Goal: Task Accomplishment & Management: Manage account settings

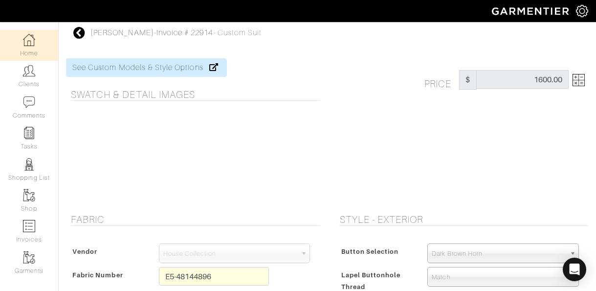
click at [41, 46] on link "Home" at bounding box center [29, 45] width 58 height 31
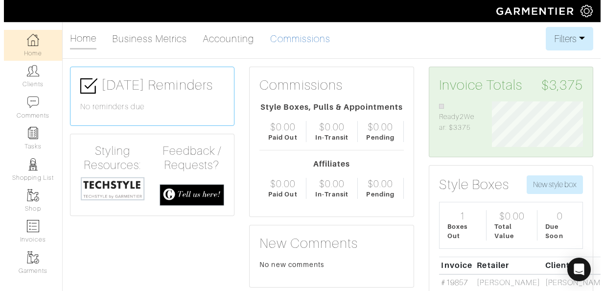
scroll to position [45, 106]
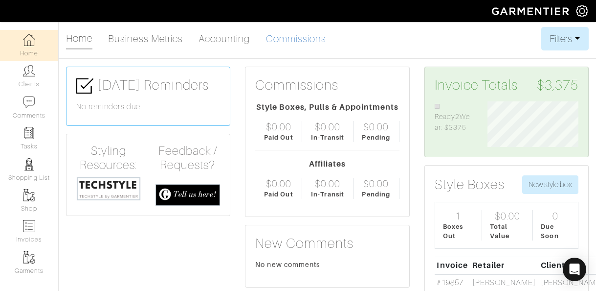
click at [294, 40] on link "Commissions" at bounding box center [296, 39] width 61 height 20
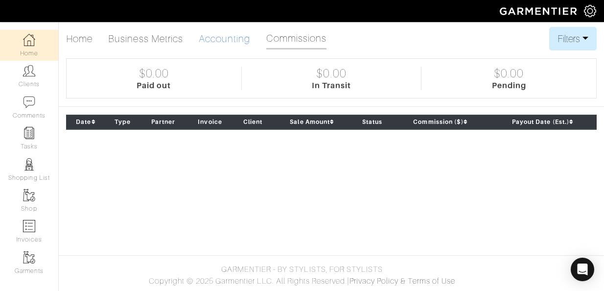
click at [232, 33] on link "Accounting" at bounding box center [225, 39] width 52 height 20
click at [232, 39] on link "Accounting" at bounding box center [225, 39] width 52 height 20
click at [223, 40] on link "Accounting" at bounding box center [225, 39] width 52 height 20
click at [216, 36] on link "Accounting" at bounding box center [225, 39] width 52 height 20
click at [168, 35] on link "Business Metrics" at bounding box center [145, 39] width 75 height 20
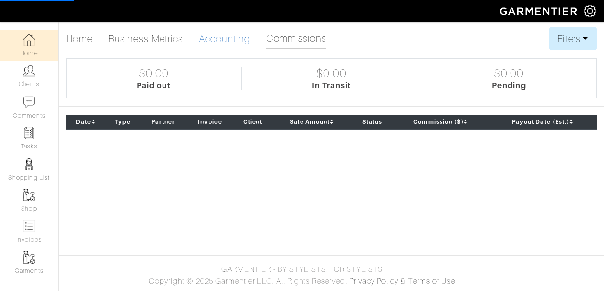
click at [229, 36] on link "Accounting" at bounding box center [225, 39] width 52 height 20
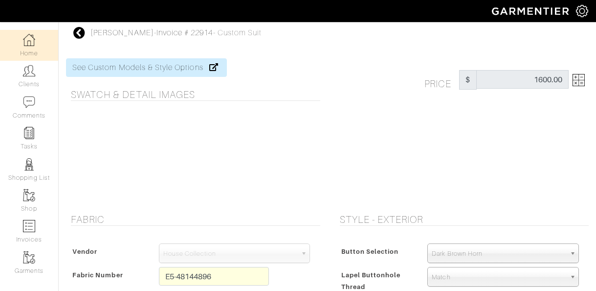
click at [24, 45] on img at bounding box center [29, 40] width 12 height 12
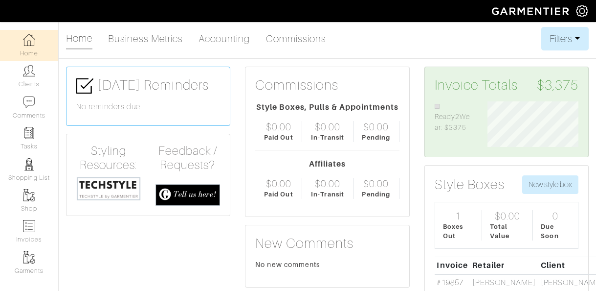
scroll to position [45, 106]
click at [211, 40] on link "Accounting" at bounding box center [225, 39] width 52 height 20
